Goal: Navigation & Orientation: Find specific page/section

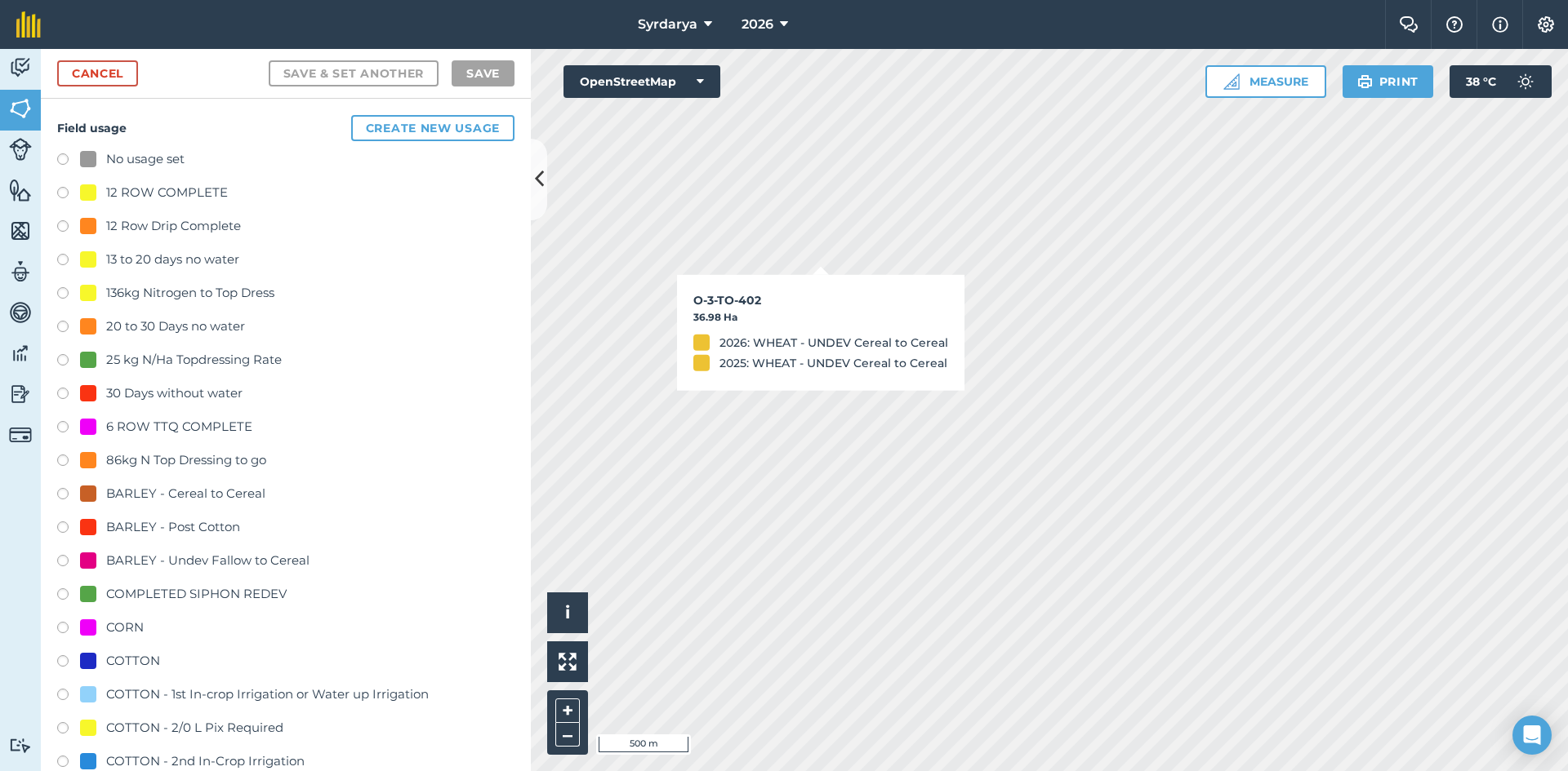
checkbox input "true"
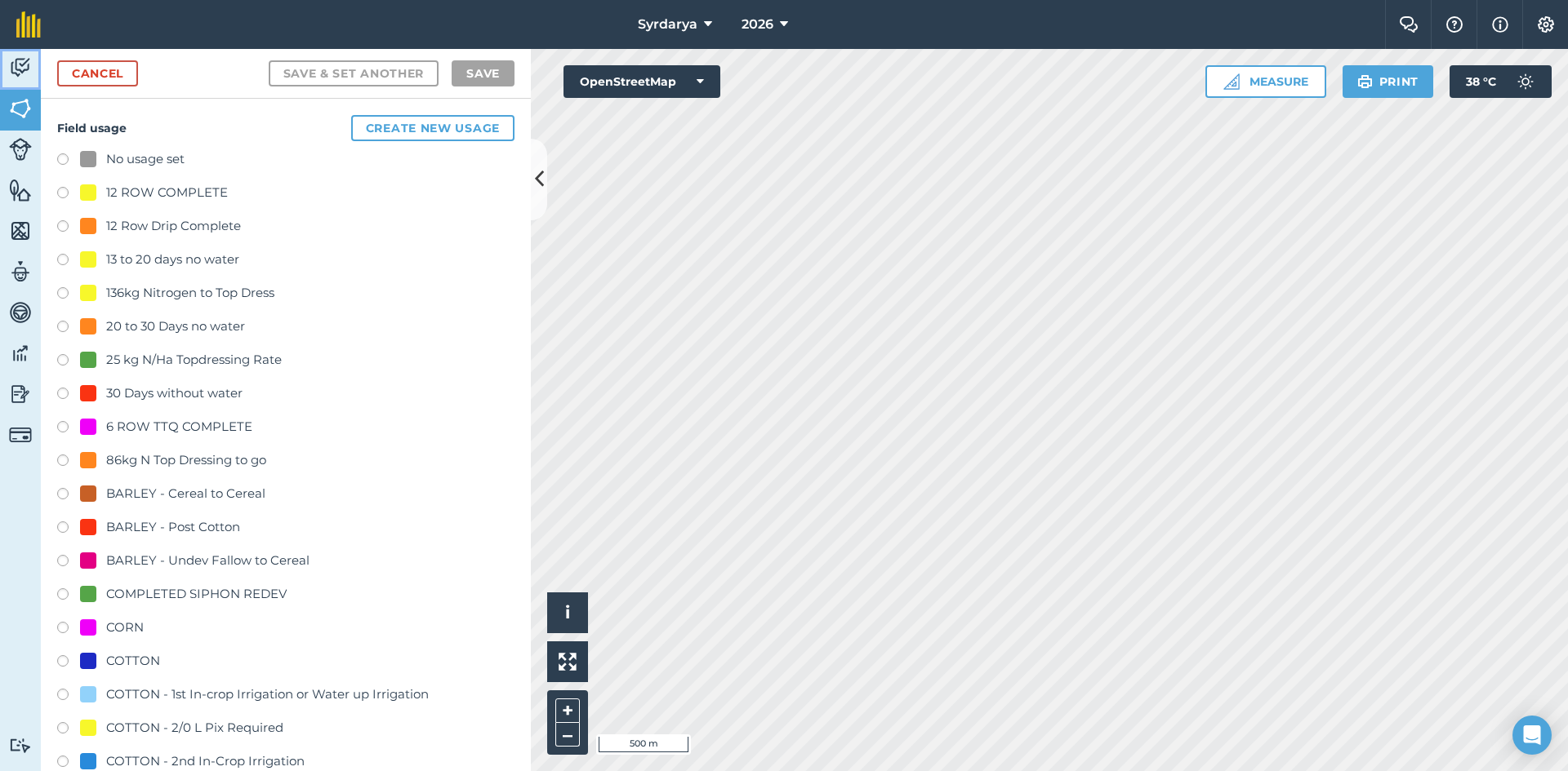
click at [27, 64] on img at bounding box center [20, 68] width 23 height 24
